Goal: Task Accomplishment & Management: Use online tool/utility

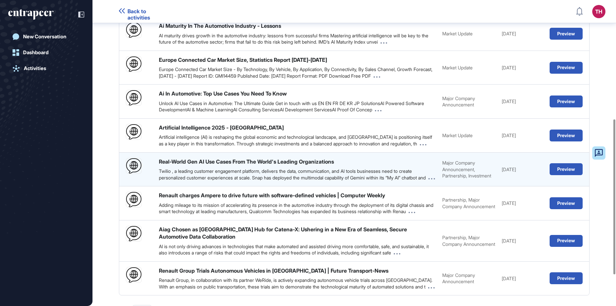
scroll to position [296, 0]
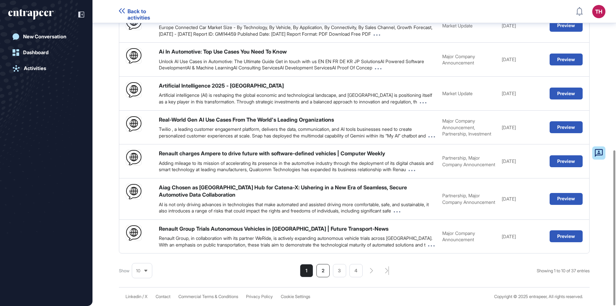
click at [319, 269] on li "2" at bounding box center [322, 270] width 13 height 13
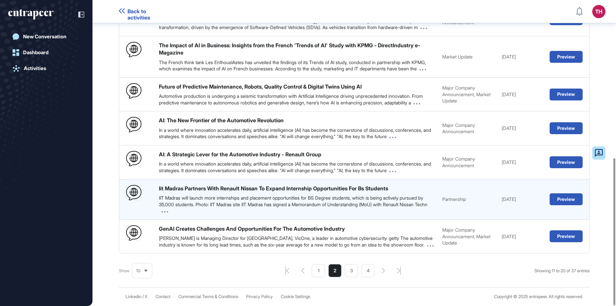
scroll to position [328, 0]
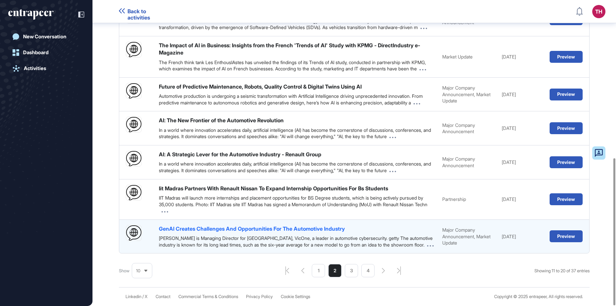
click at [276, 225] on div "GenAI Creates Challenges And Opportunities For The Automotive Industry" at bounding box center [252, 228] width 186 height 7
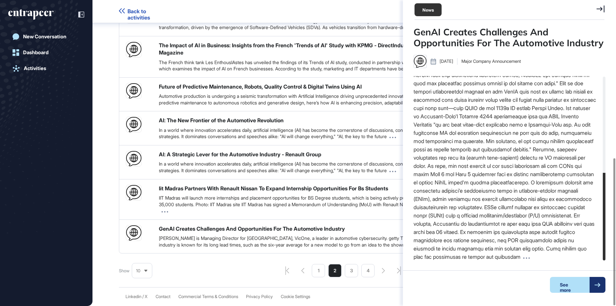
scroll to position [203, 0]
click at [266, 266] on div "Show 10 Showing 11 to 20 of 37 entries 1 2 3 4" at bounding box center [354, 270] width 471 height 13
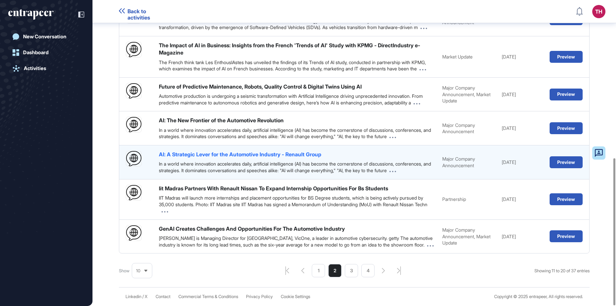
click at [281, 151] on div "AI: A Strategic Lever for the Automotive Industry - Renault Group" at bounding box center [240, 154] width 163 height 7
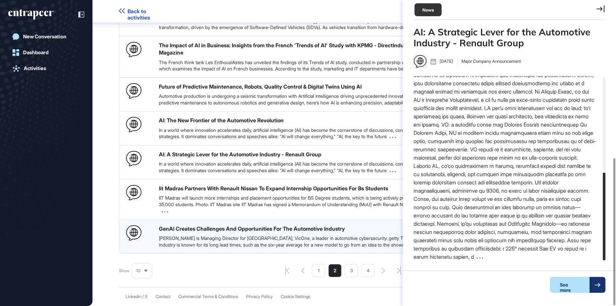
click at [214, 253] on div "GenAI Creates Challenges And Opportunities For The Automotive Industry Niraj Ka…" at bounding box center [354, 236] width 471 height 34
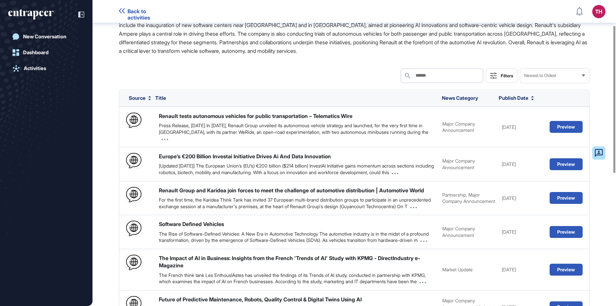
scroll to position [0, 0]
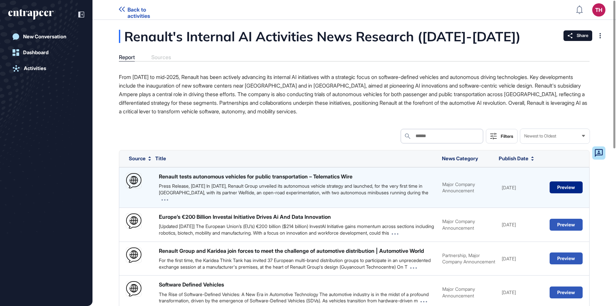
click at [557, 187] on button "Preview" at bounding box center [566, 187] width 33 height 12
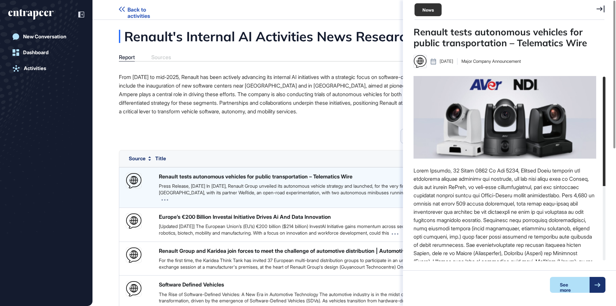
scroll to position [3, 0]
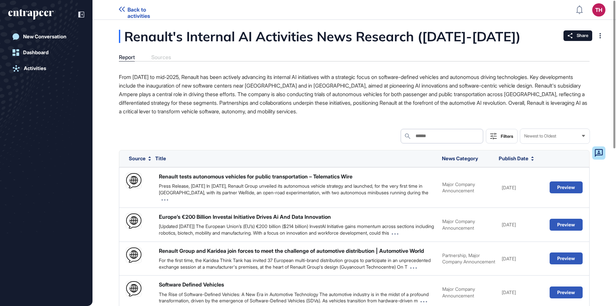
click at [166, 54] on div "Report Sources" at bounding box center [354, 57] width 471 height 7
click at [165, 57] on div "Report Sources" at bounding box center [354, 57] width 471 height 7
click at [160, 60] on div "Report Sources" at bounding box center [354, 57] width 471 height 7
drag, startPoint x: 160, startPoint y: 60, endPoint x: 231, endPoint y: 74, distance: 72.4
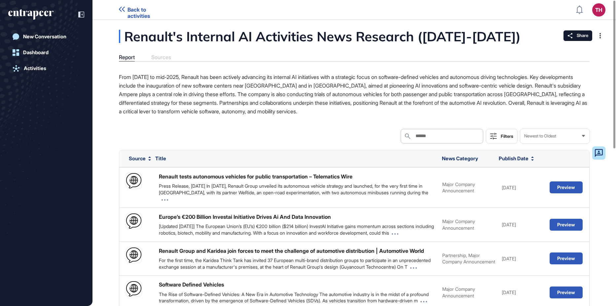
click at [231, 74] on p "From January 2024 to mid-2025, Renault has been actively advancing its internal…" at bounding box center [354, 94] width 471 height 43
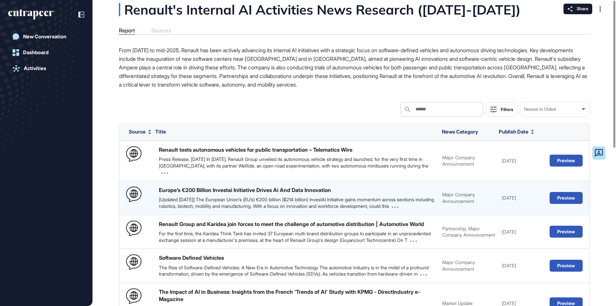
scroll to position [0, 0]
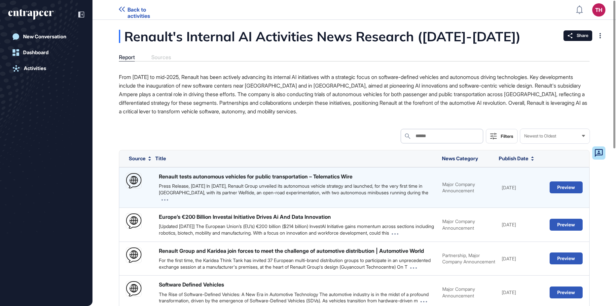
click at [255, 181] on div "Renault tests autonomous vehicles for public transportation – Telematics Wire P…" at bounding box center [297, 187] width 277 height 29
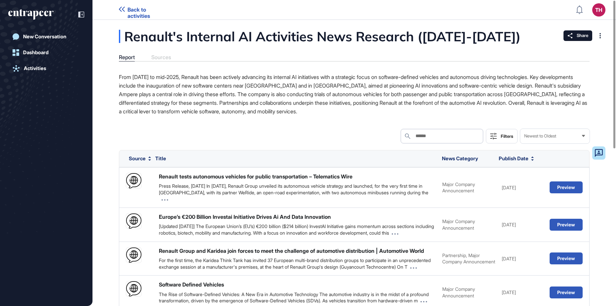
click at [554, 133] on div "Newest to Oldest" at bounding box center [554, 135] width 69 height 13
click at [30, 70] on div "Activities" at bounding box center [35, 68] width 22 height 6
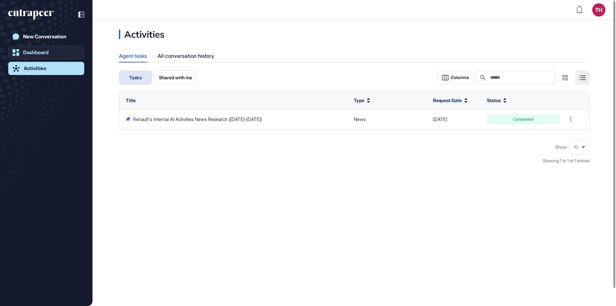
click at [31, 51] on div "Dashboard" at bounding box center [35, 53] width 25 height 6
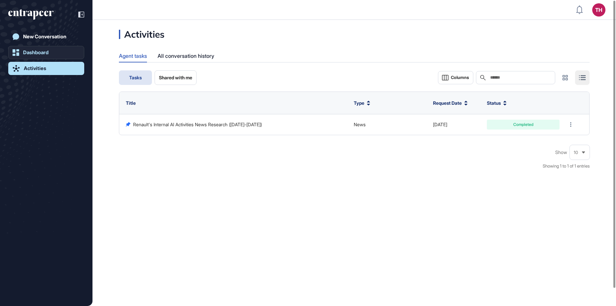
click at [23, 56] on link "Dashboard" at bounding box center [46, 52] width 76 height 13
click at [40, 51] on div "Dashboard" at bounding box center [35, 53] width 25 height 6
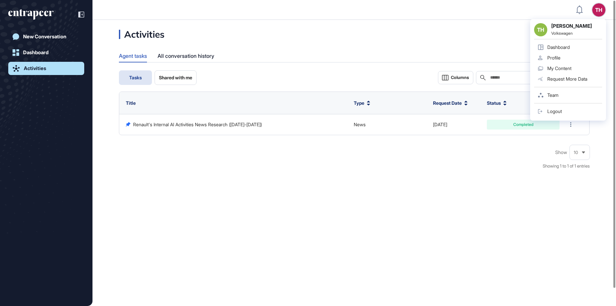
click at [596, 19] on div "TH Tabea Huellen Volkswagen Dashboard Profile My Content Request More Data Team…" at bounding box center [568, 69] width 76 height 101
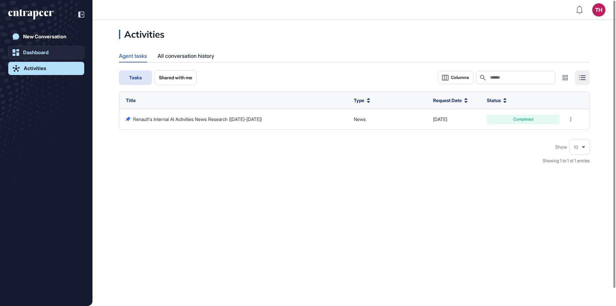
click at [33, 55] on div "Dashboard" at bounding box center [35, 53] width 25 height 6
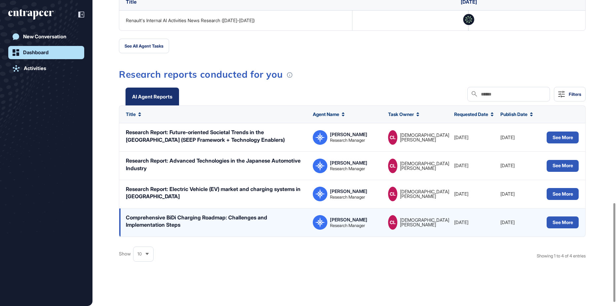
scroll to position [628, 0]
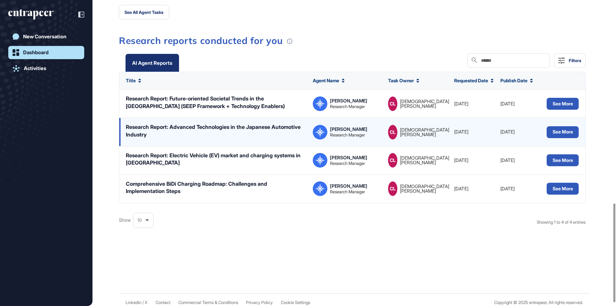
click at [222, 132] on div "Research Report: Advanced Technologies in the Japanese Automotive Industry" at bounding box center [216, 130] width 180 height 15
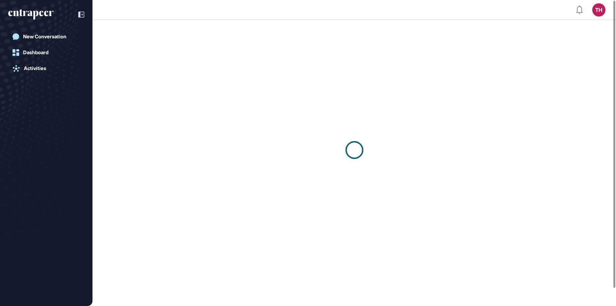
scroll to position [0, 0]
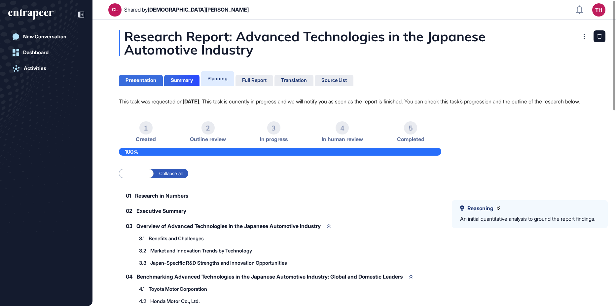
click at [147, 78] on div "Presentation" at bounding box center [141, 80] width 31 height 6
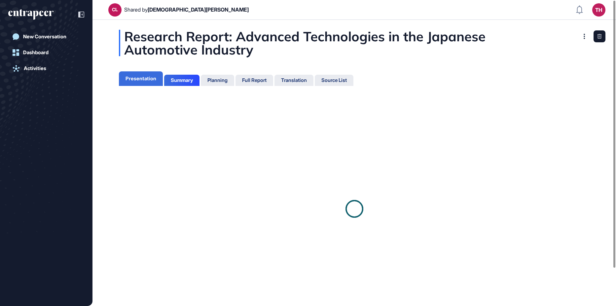
scroll to position [3, 0]
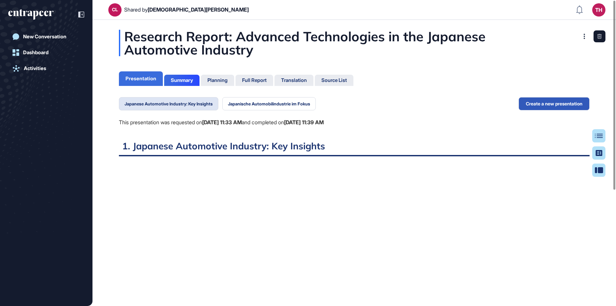
scroll to position [3, 0]
click at [177, 80] on div "Summary" at bounding box center [182, 80] width 22 height 6
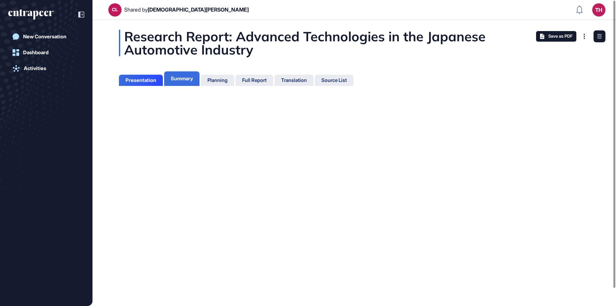
scroll to position [3, 0]
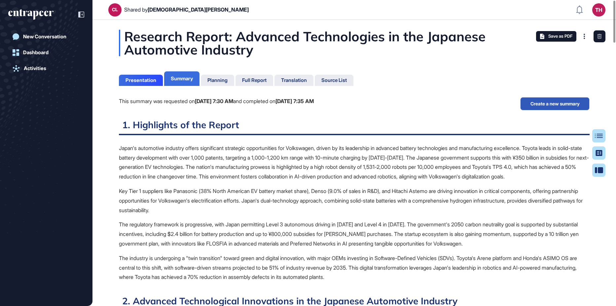
scroll to position [3, 0]
click at [225, 80] on div "Planning" at bounding box center [217, 80] width 20 height 6
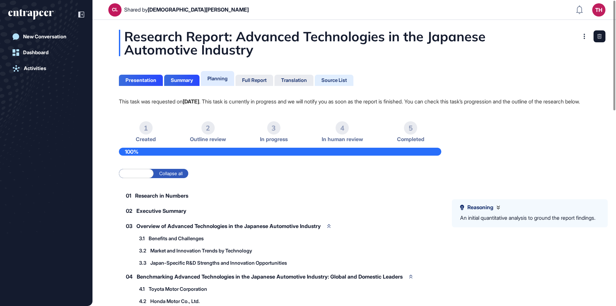
click at [327, 77] on div "Source List" at bounding box center [333, 80] width 25 height 6
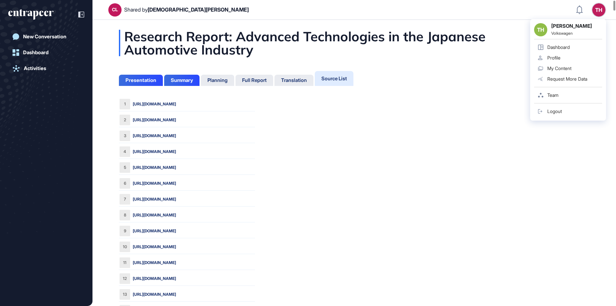
click at [553, 96] on div "Team" at bounding box center [552, 94] width 11 height 5
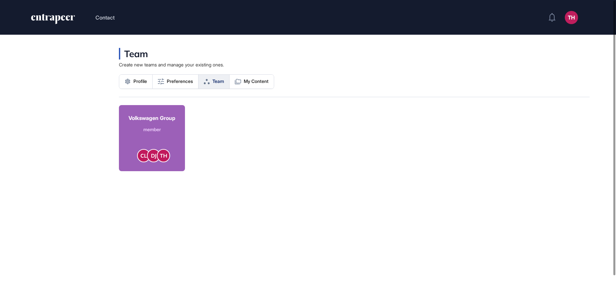
click at [142, 129] on div "member" at bounding box center [152, 129] width 47 height 7
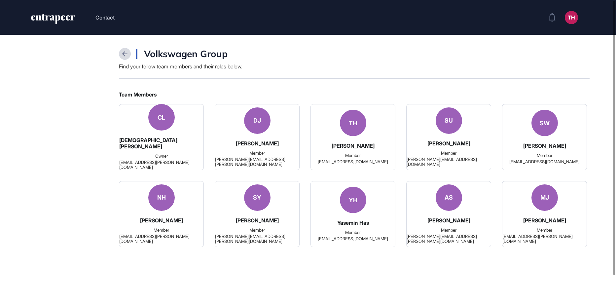
click at [127, 55] on icon at bounding box center [124, 53] width 5 height 5
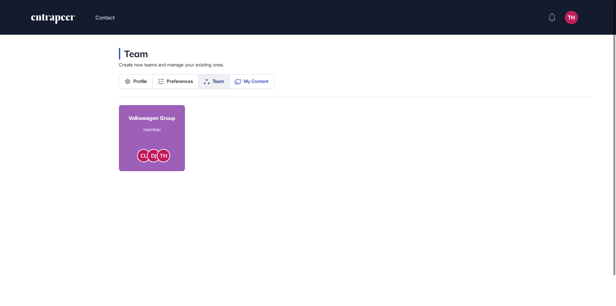
click at [259, 79] on span "My Content" at bounding box center [256, 81] width 25 height 5
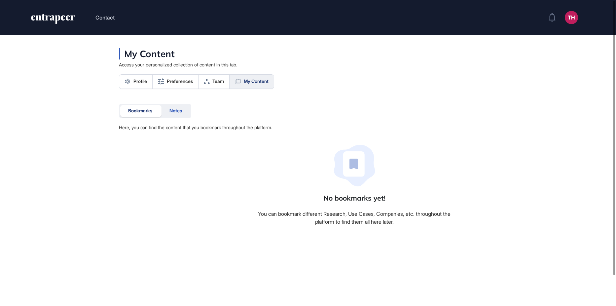
click at [168, 109] on div "Notes" at bounding box center [176, 111] width 28 height 12
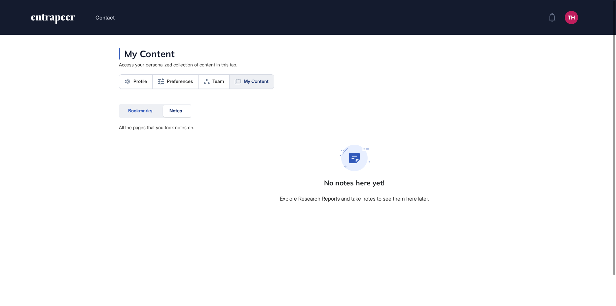
click at [143, 114] on div "Bookmarks" at bounding box center [140, 111] width 40 height 12
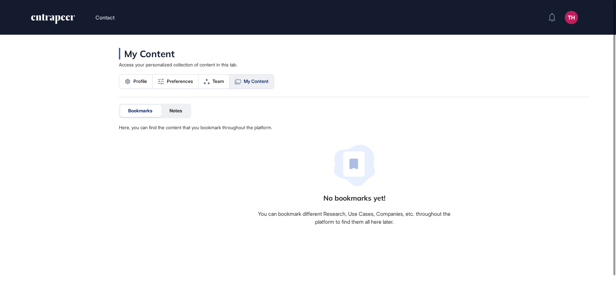
click at [65, 17] on icon "entrapeer-logo" at bounding box center [52, 19] width 45 height 11
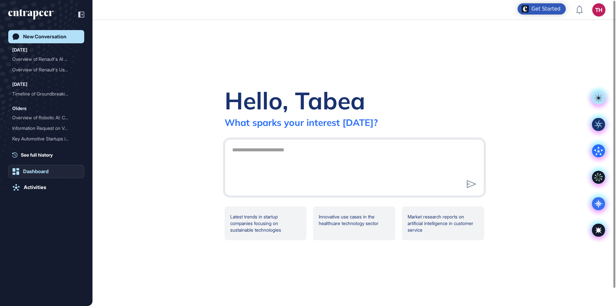
click at [31, 173] on div "Dashboard" at bounding box center [35, 171] width 25 height 6
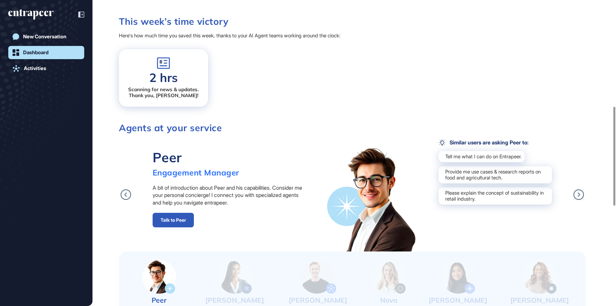
scroll to position [330, 0]
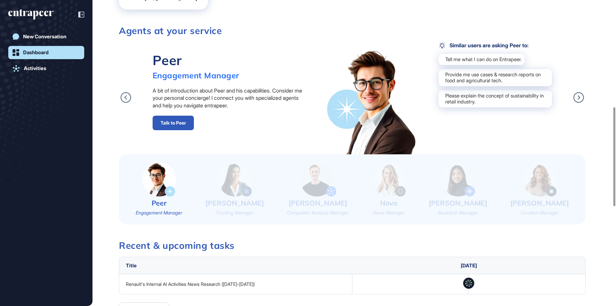
click at [475, 182] on img at bounding box center [458, 180] width 34 height 34
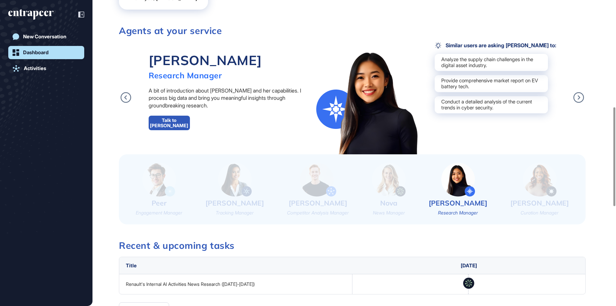
click at [167, 123] on link "Talk to [PERSON_NAME]" at bounding box center [169, 123] width 41 height 15
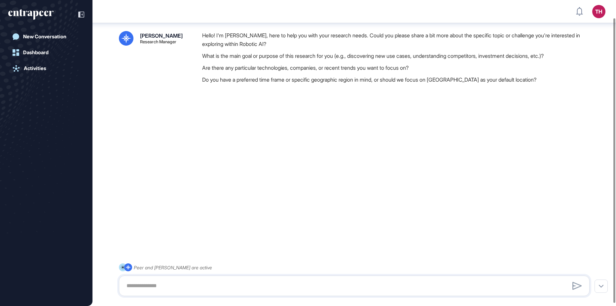
scroll to position [22, 0]
click at [162, 286] on textarea at bounding box center [354, 285] width 463 height 13
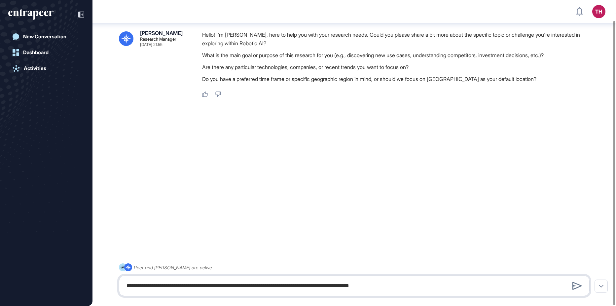
click at [397, 285] on textarea "**********" at bounding box center [354, 285] width 463 height 13
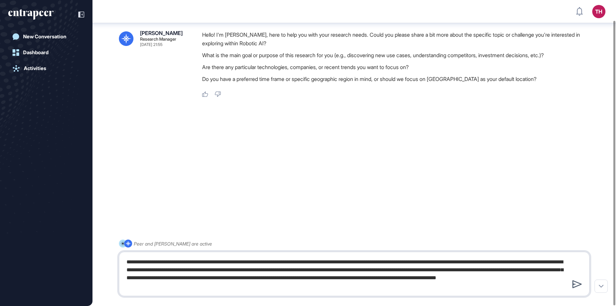
type textarea "**********"
click at [575, 281] on icon at bounding box center [577, 284] width 9 height 8
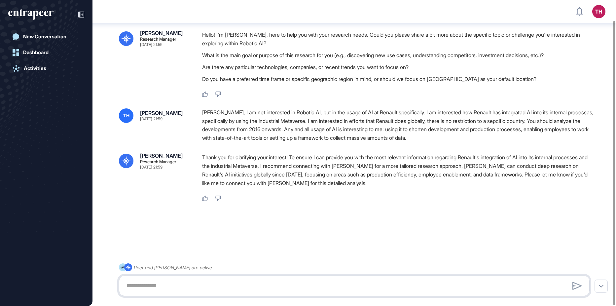
click at [170, 285] on textarea at bounding box center [354, 285] width 463 height 13
type textarea "**********"
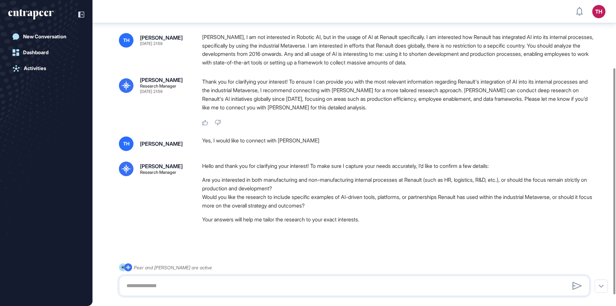
scroll to position [107, 0]
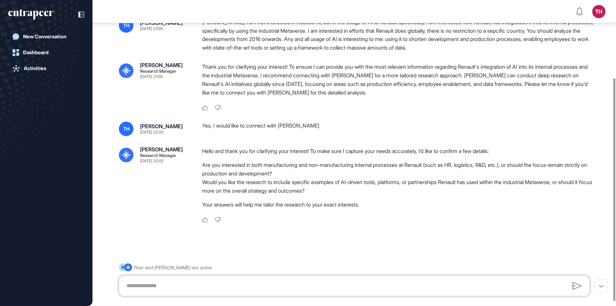
click at [170, 284] on textarea at bounding box center [354, 285] width 463 height 13
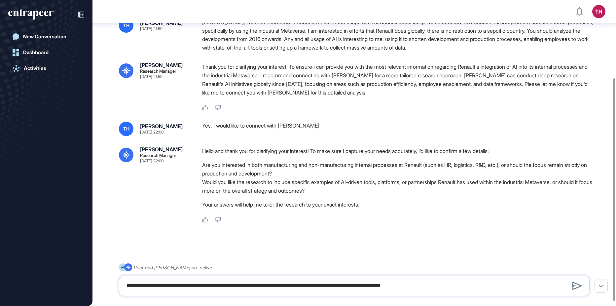
click at [352, 181] on li "Would you like the research to include specific examples of AI-driven tools, pl…" at bounding box center [398, 186] width 393 height 17
drag, startPoint x: 351, startPoint y: 182, endPoint x: 453, endPoint y: 181, distance: 102.1
click at [453, 181] on li "Would you like the research to include specific examples of AI-driven tools, pl…" at bounding box center [398, 186] width 393 height 17
copy li "AI-driven tools, platforms, or partnerships"
click at [461, 284] on textarea "**********" at bounding box center [354, 285] width 463 height 13
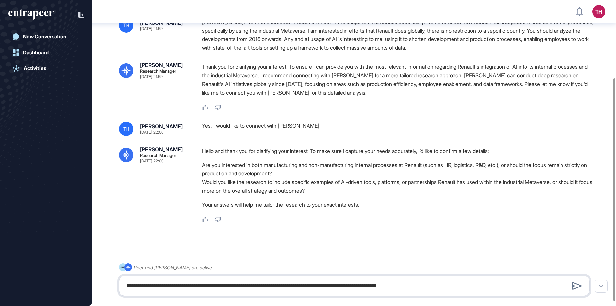
paste textarea "**********"
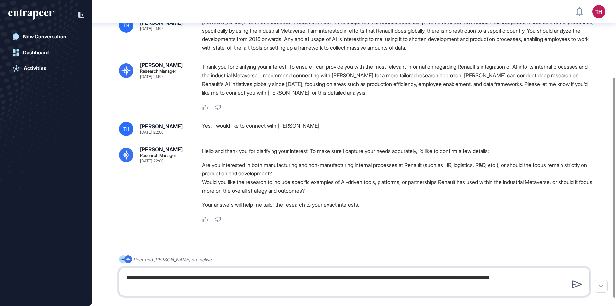
type textarea "**********"
click at [580, 287] on icon at bounding box center [578, 284] width 10 height 8
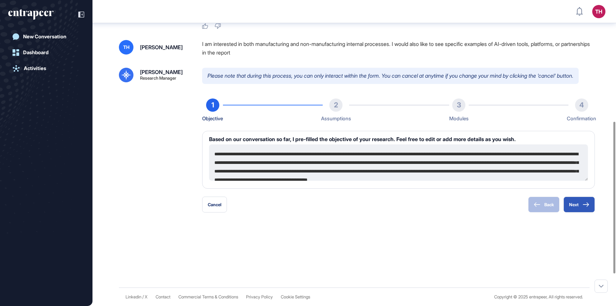
scroll to position [309, 0]
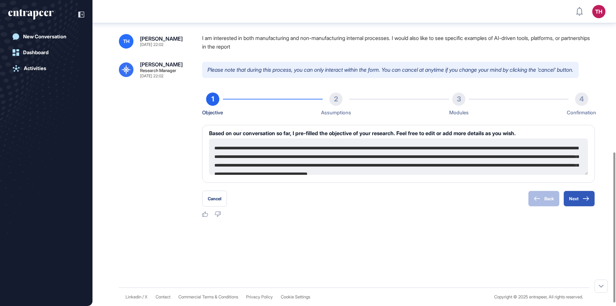
click at [252, 163] on textarea "**********" at bounding box center [398, 156] width 379 height 36
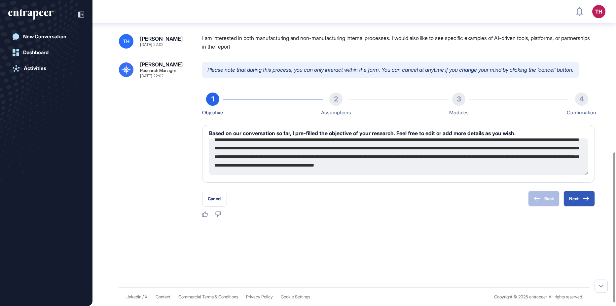
click at [550, 155] on textarea "**********" at bounding box center [398, 156] width 379 height 36
type textarea "**********"
click at [576, 197] on button "Next" at bounding box center [579, 199] width 31 height 16
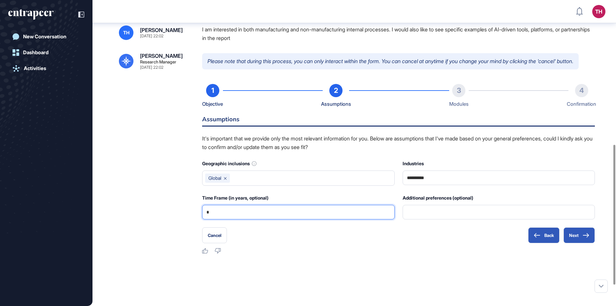
click at [239, 219] on input "*" at bounding box center [298, 212] width 184 height 14
type input "*"
click at [587, 243] on button "Next" at bounding box center [579, 235] width 31 height 16
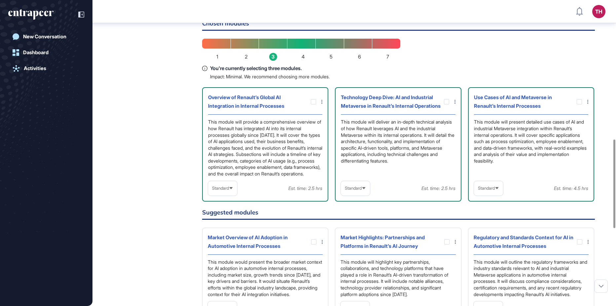
scroll to position [480, 0]
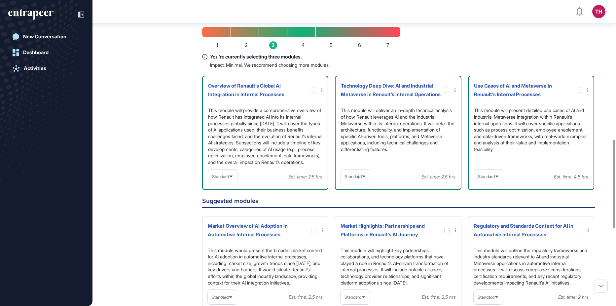
click at [360, 179] on span "Standard" at bounding box center [353, 176] width 17 height 5
click at [356, 226] on li "In-depth" at bounding box center [355, 218] width 25 height 13
click at [493, 183] on div "Standard" at bounding box center [488, 176] width 29 height 13
click at [487, 226] on li "In-depth" at bounding box center [488, 218] width 25 height 13
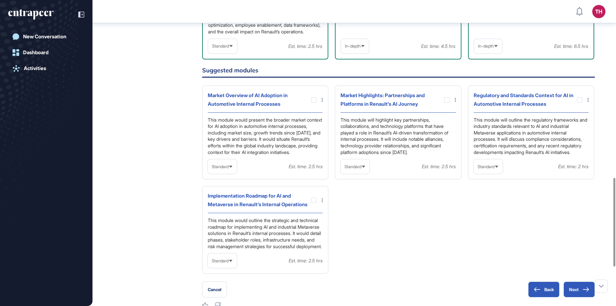
scroll to position [612, 0]
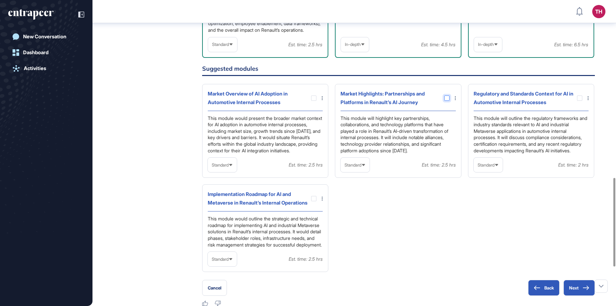
click at [445, 101] on div at bounding box center [446, 97] width 5 height 5
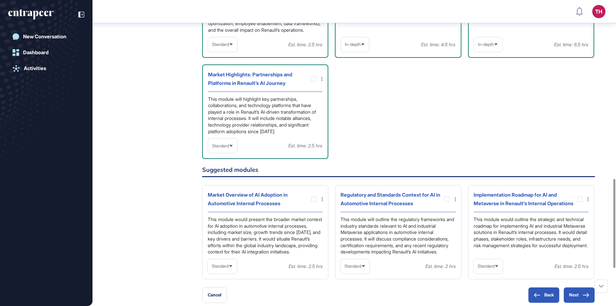
click at [219, 152] on div "Standard" at bounding box center [222, 145] width 29 height 13
click at [214, 195] on li "In-depth" at bounding box center [222, 187] width 25 height 13
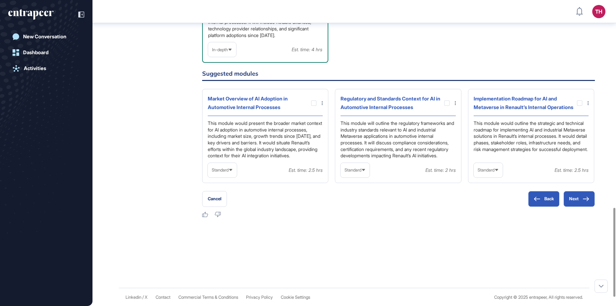
scroll to position [711, 0]
click at [578, 105] on div at bounding box center [579, 102] width 5 height 5
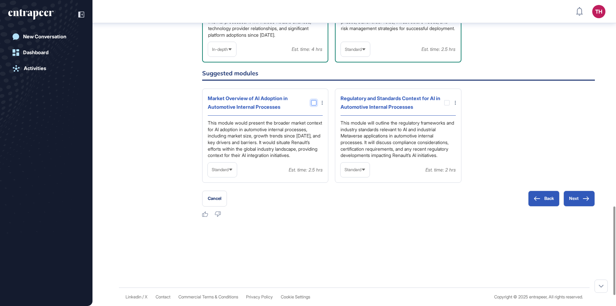
click at [314, 105] on div at bounding box center [313, 102] width 5 height 5
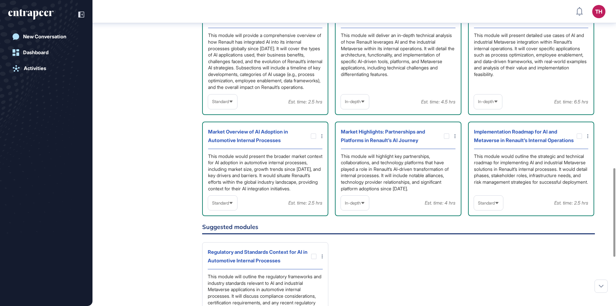
scroll to position [579, 0]
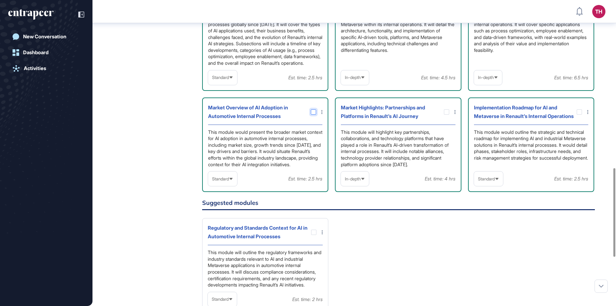
click at [0, 0] on icon at bounding box center [0, 0] width 0 height 0
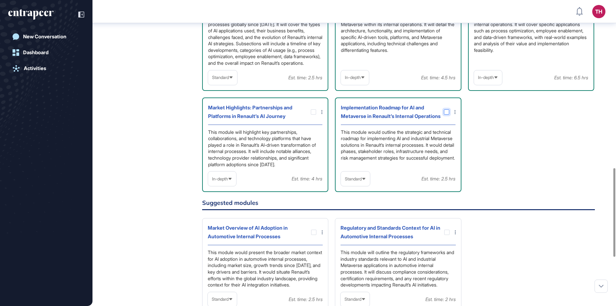
click at [447, 115] on div at bounding box center [446, 111] width 5 height 5
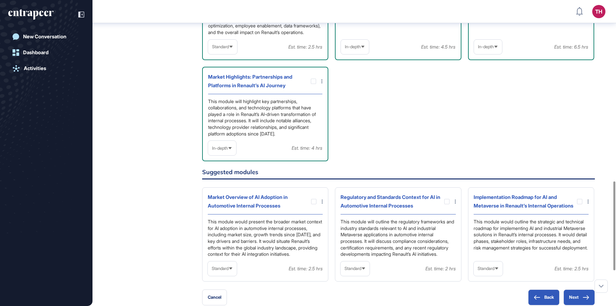
scroll to position [678, 0]
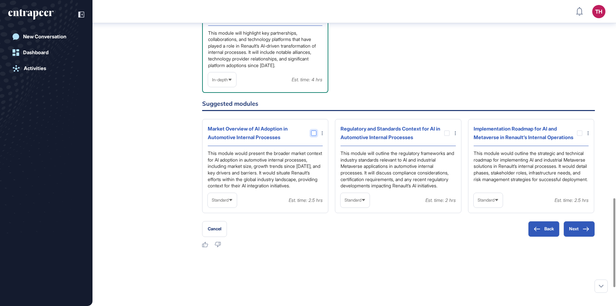
click at [313, 136] on div at bounding box center [313, 132] width 5 height 5
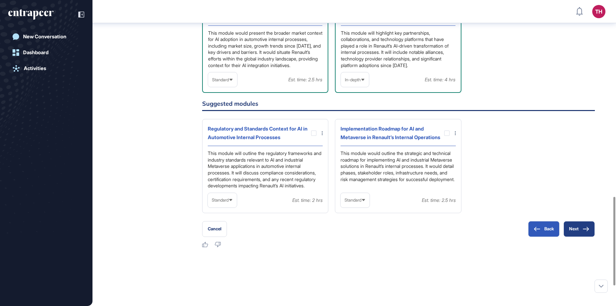
click at [578, 237] on button "Next" at bounding box center [579, 229] width 31 height 16
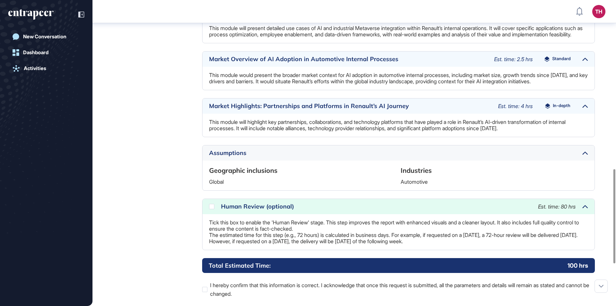
scroll to position [548, 0]
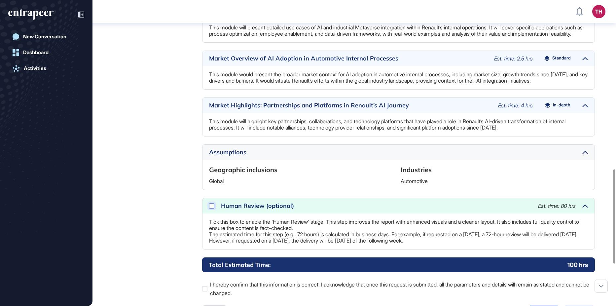
click at [211, 208] on div at bounding box center [211, 205] width 5 height 5
click at [206, 213] on div "Human Review (optional) Est. time: 80 hrs" at bounding box center [399, 205] width 392 height 15
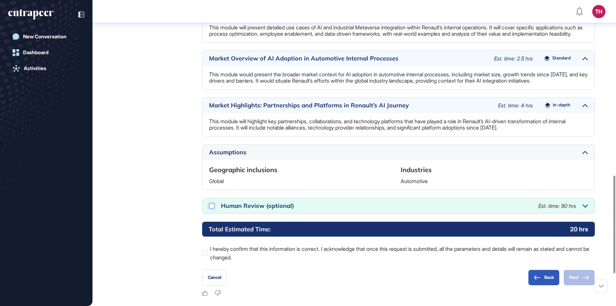
click at [211, 208] on div at bounding box center [211, 205] width 5 height 5
click at [590, 213] on div "Human Review (optional) Est. time: 80 hrs" at bounding box center [399, 205] width 392 height 15
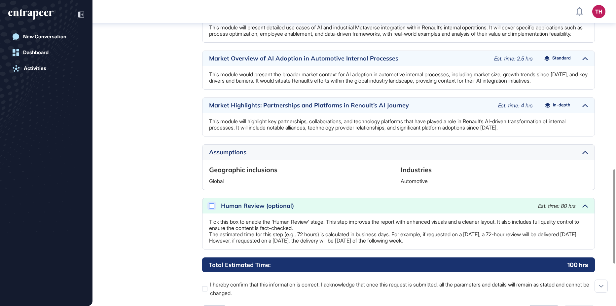
click at [210, 208] on div at bounding box center [211, 205] width 5 height 5
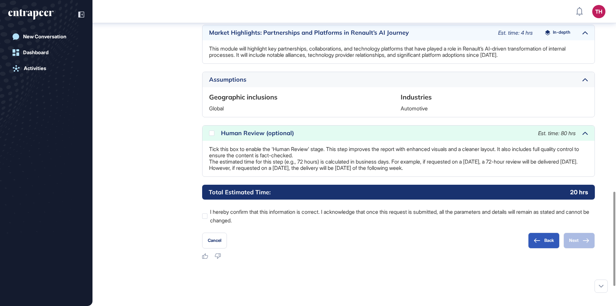
scroll to position [647, 0]
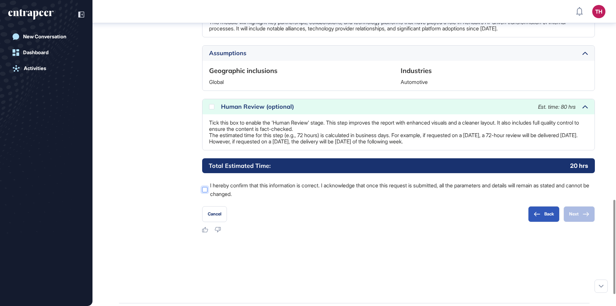
click at [204, 192] on div at bounding box center [204, 189] width 5 height 5
click at [581, 222] on button "Next" at bounding box center [579, 214] width 31 height 16
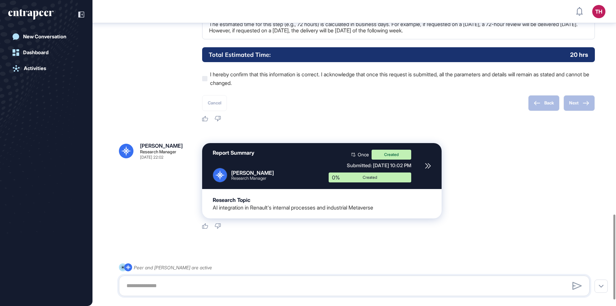
scroll to position [792, 0]
